Goal: Transaction & Acquisition: Obtain resource

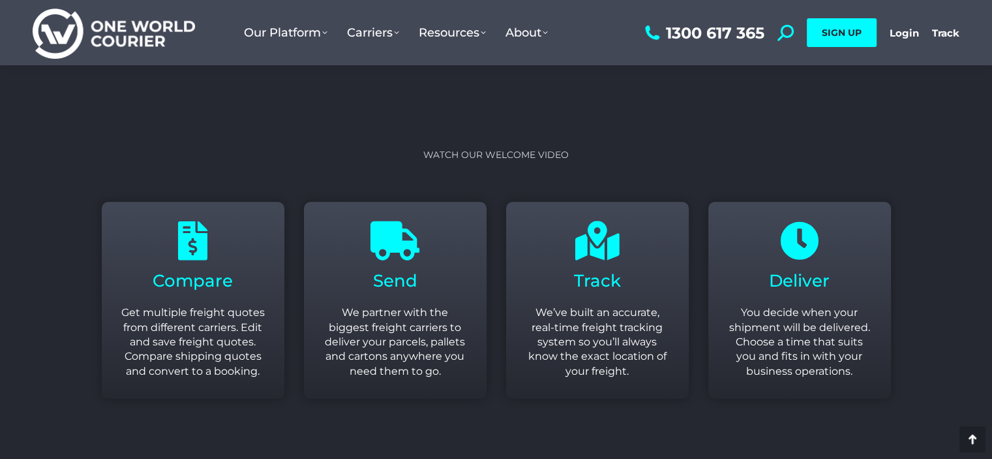
scroll to position [1547, 0]
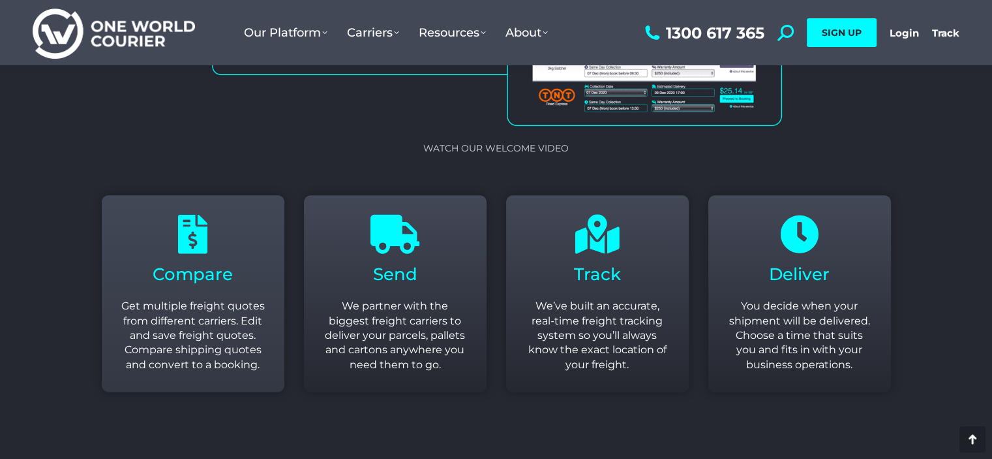
click at [215, 305] on p "Get multiple freight quotes from different carriers. Edit and save freight quot…" at bounding box center [193, 335] width 144 height 73
click at [170, 326] on p "Get multiple freight quotes from different carriers. Edit and save freight quot…" at bounding box center [193, 335] width 144 height 73
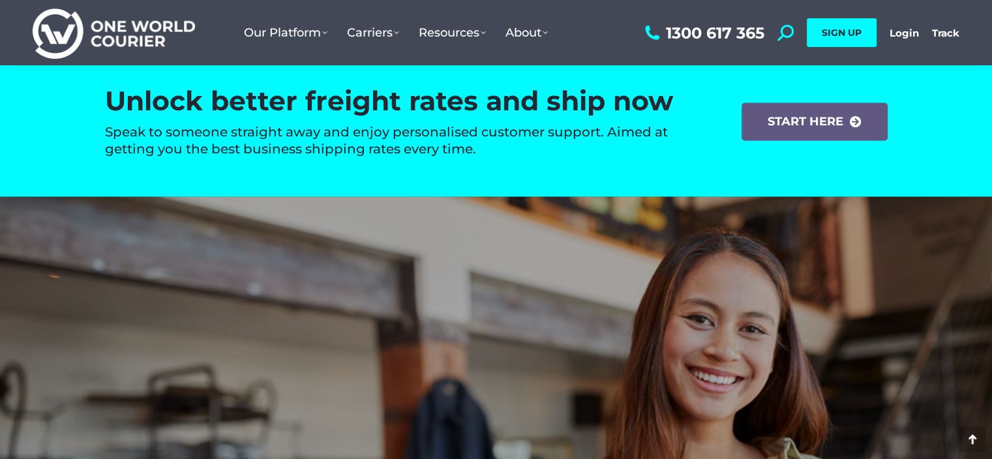
scroll to position [1988, 0]
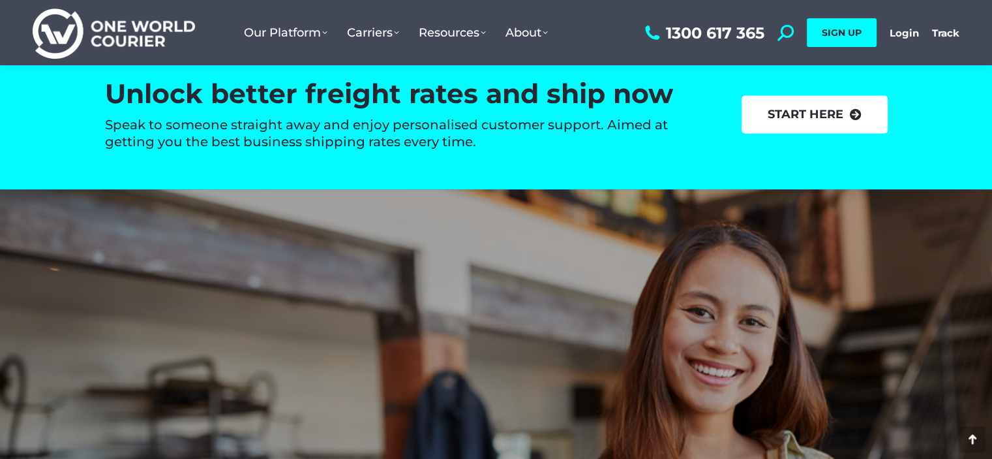
click at [834, 117] on link "start here" at bounding box center [815, 114] width 146 height 38
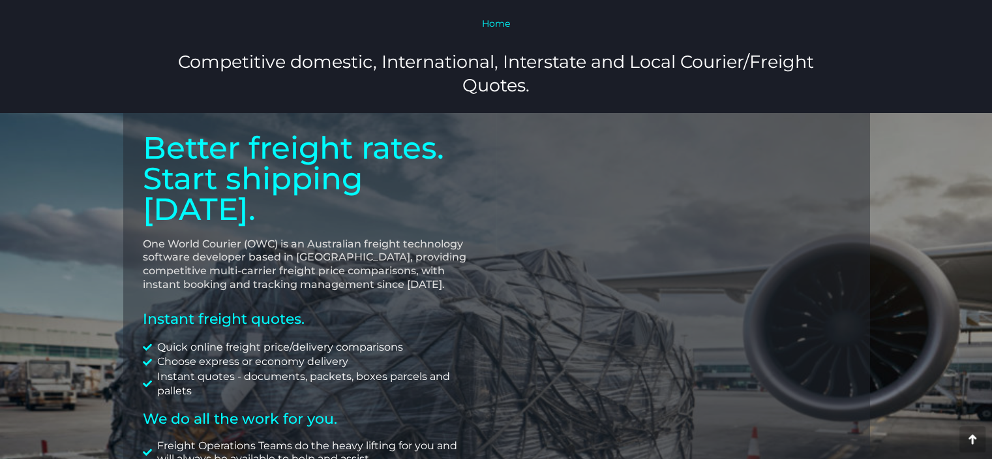
scroll to position [693, 0]
